Goal: Information Seeking & Learning: Learn about a topic

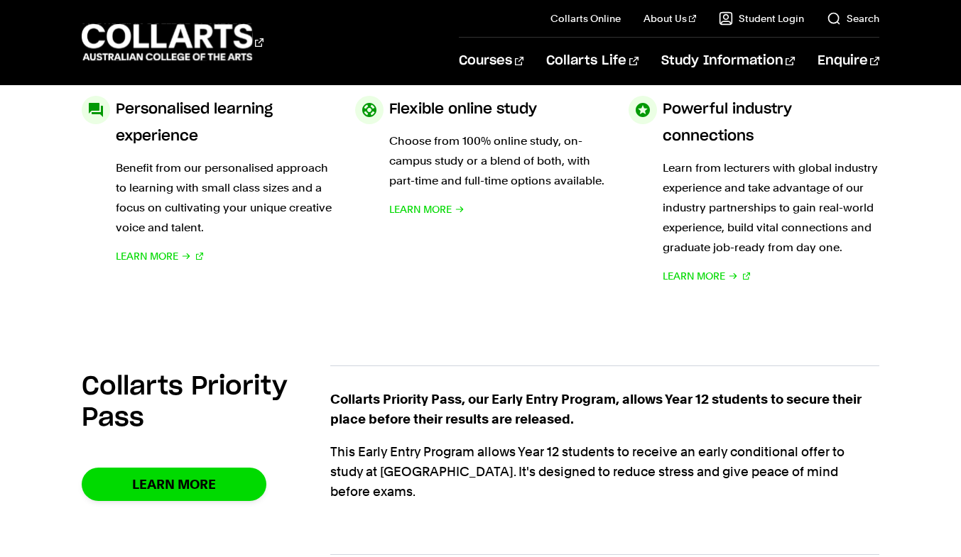
scroll to position [666, 0]
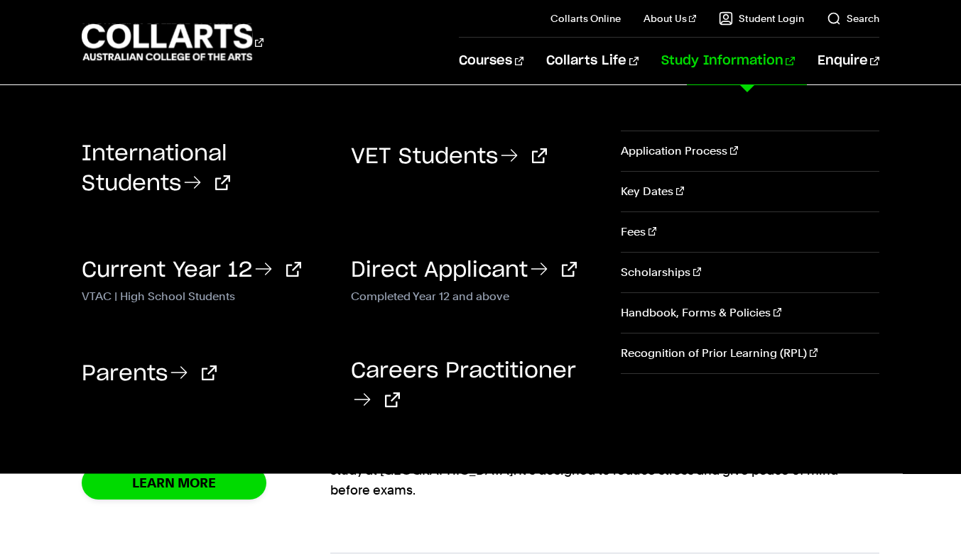
click at [728, 54] on link "Study Information" at bounding box center [727, 61] width 133 height 47
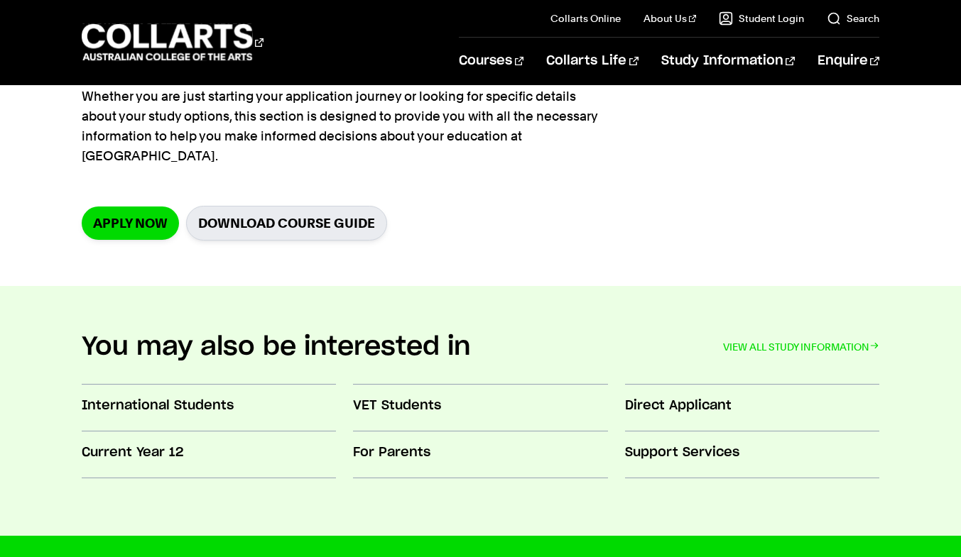
scroll to position [268, 0]
